Goal: Complete application form

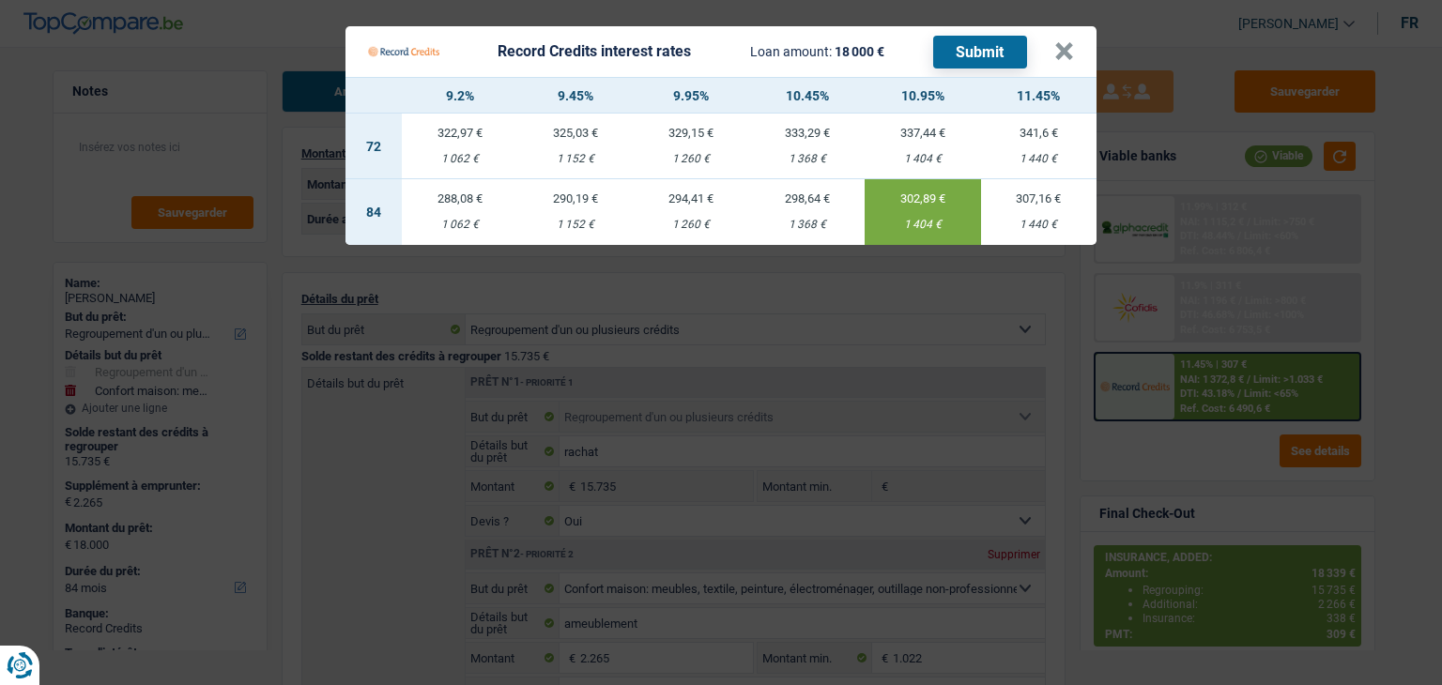
select select "refinancing"
select select "household"
select select "84"
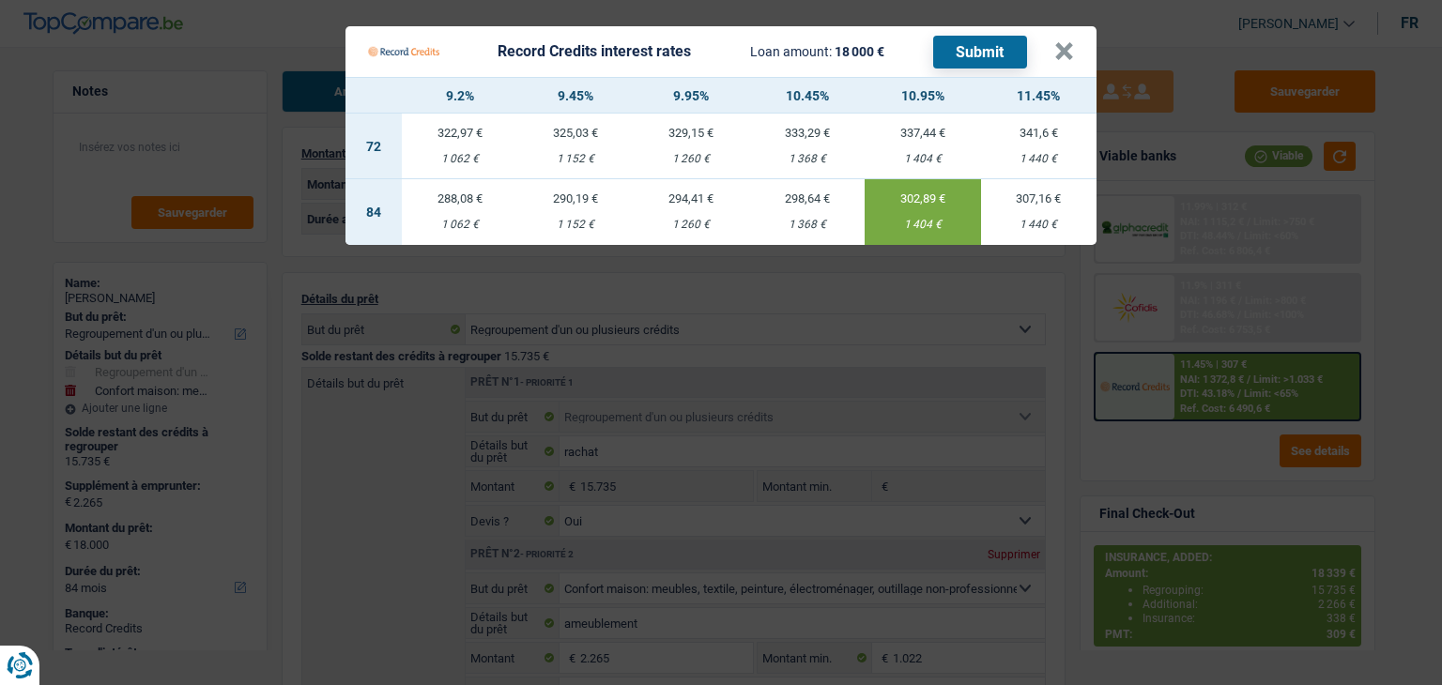
select select "84"
select select "refinancing"
select select "yes"
select select "household"
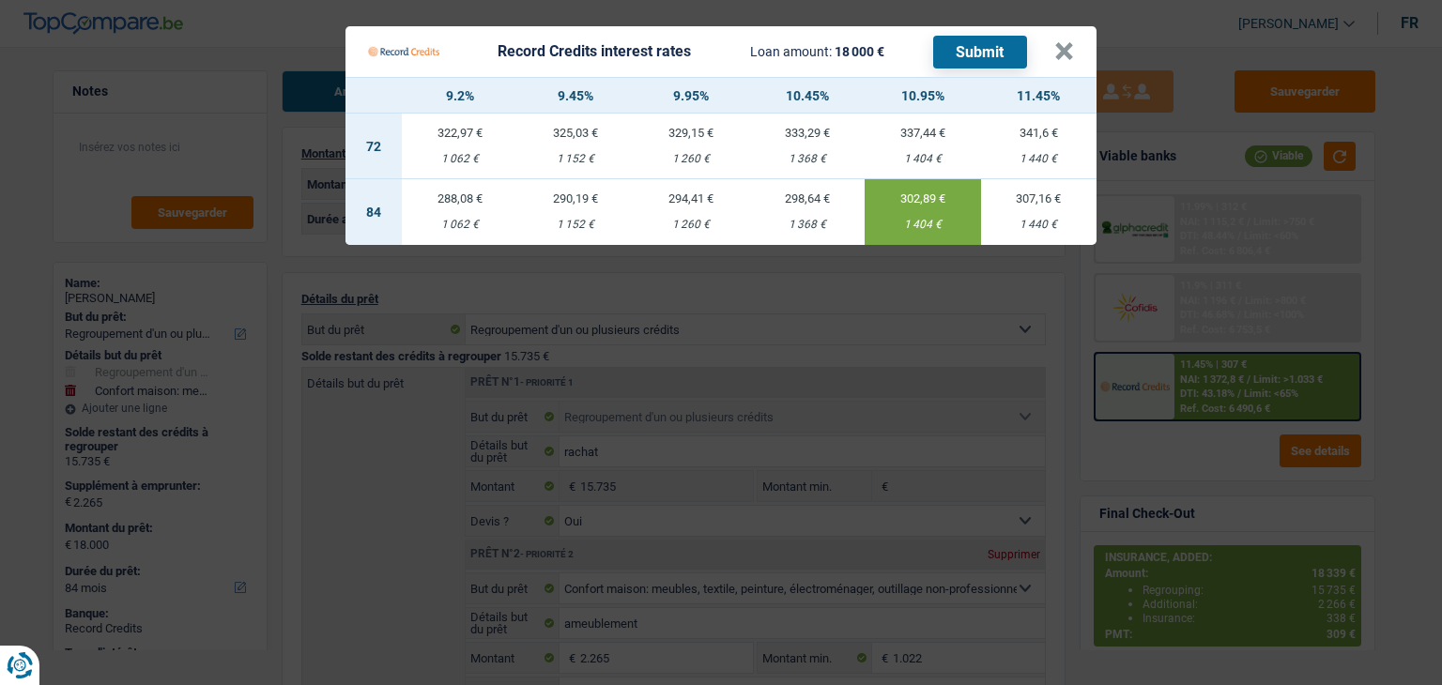
select select "not_answered"
select select "84"
click at [658, 354] on Credits "Record Credits interest rates Loan amount: 18 000 € Submit × 9.2% 9.45% 9.95% 1…" at bounding box center [721, 342] width 1442 height 685
